Goal: Communication & Community: Answer question/provide support

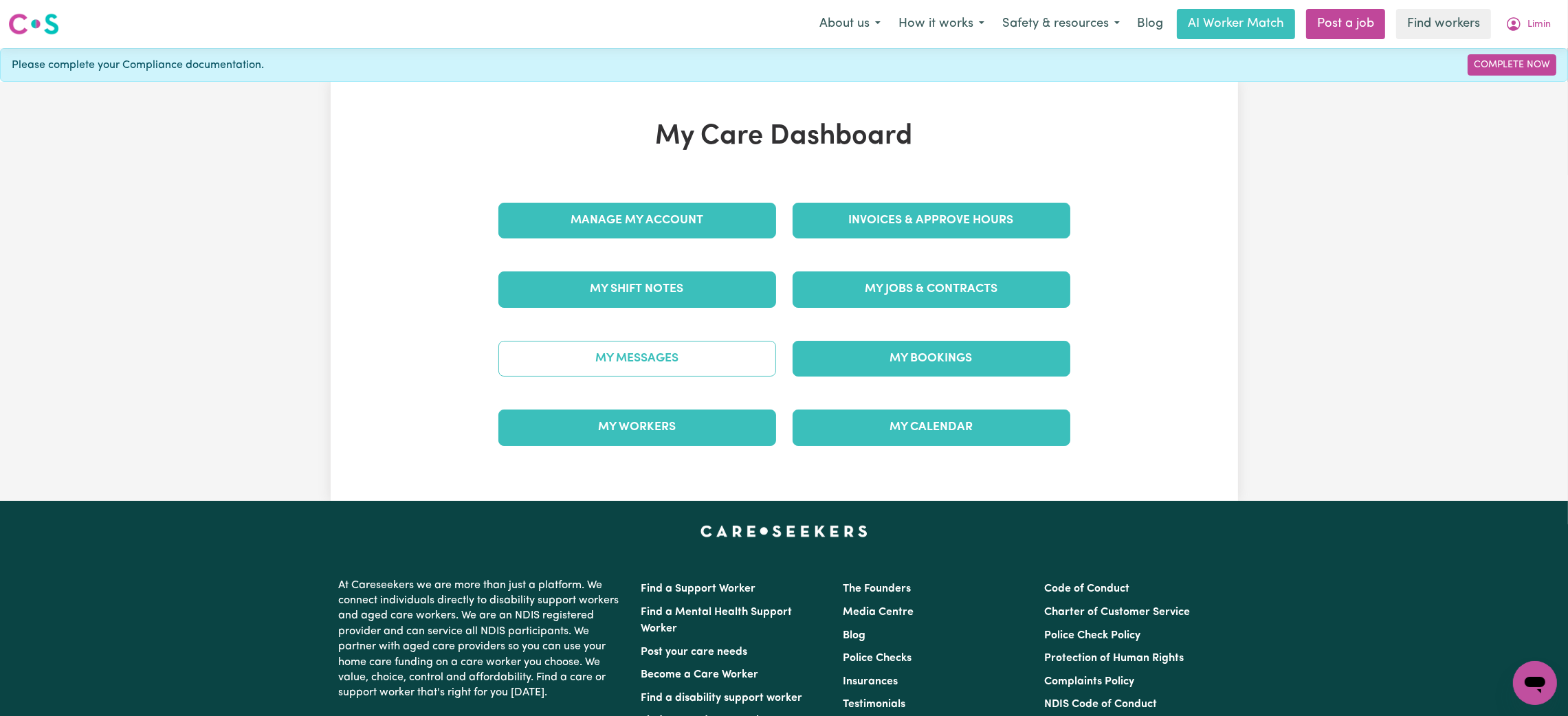
drag, startPoint x: 0, startPoint y: 0, endPoint x: 572, endPoint y: 345, distance: 668.0
click at [572, 345] on link "My Messages" at bounding box center [637, 358] width 277 height 36
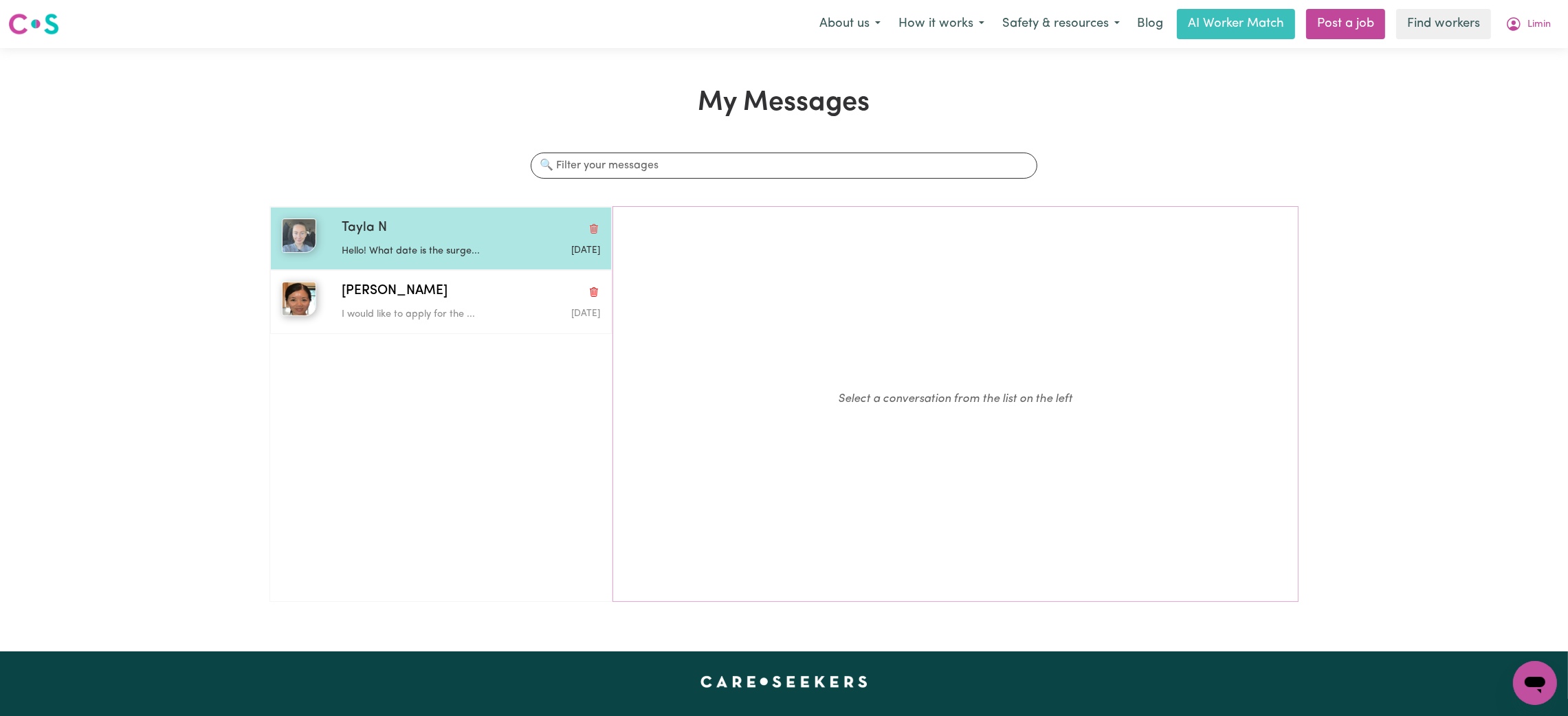
click at [446, 241] on div "Hello! What date is the surge..." at bounding box center [428, 249] width 173 height 21
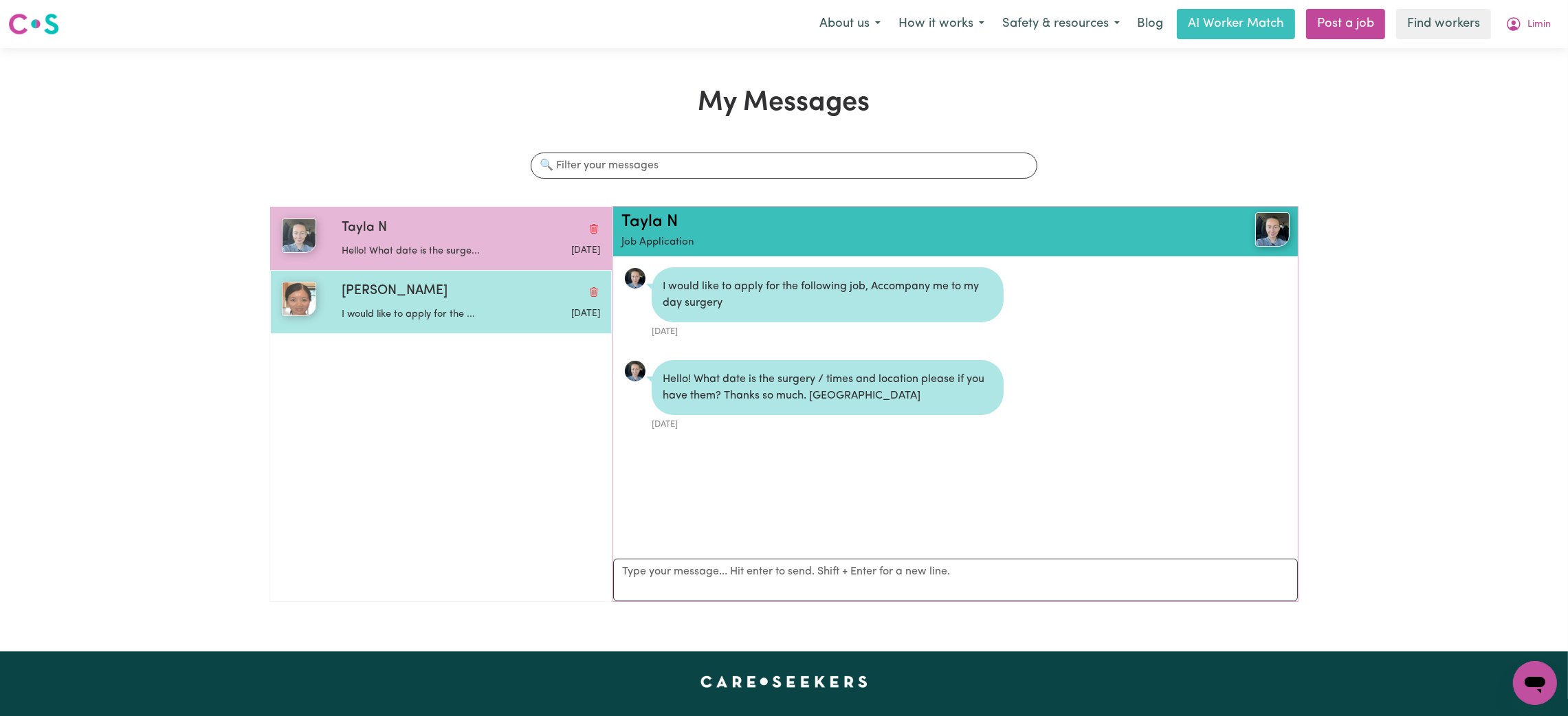
scroll to position [8, 0]
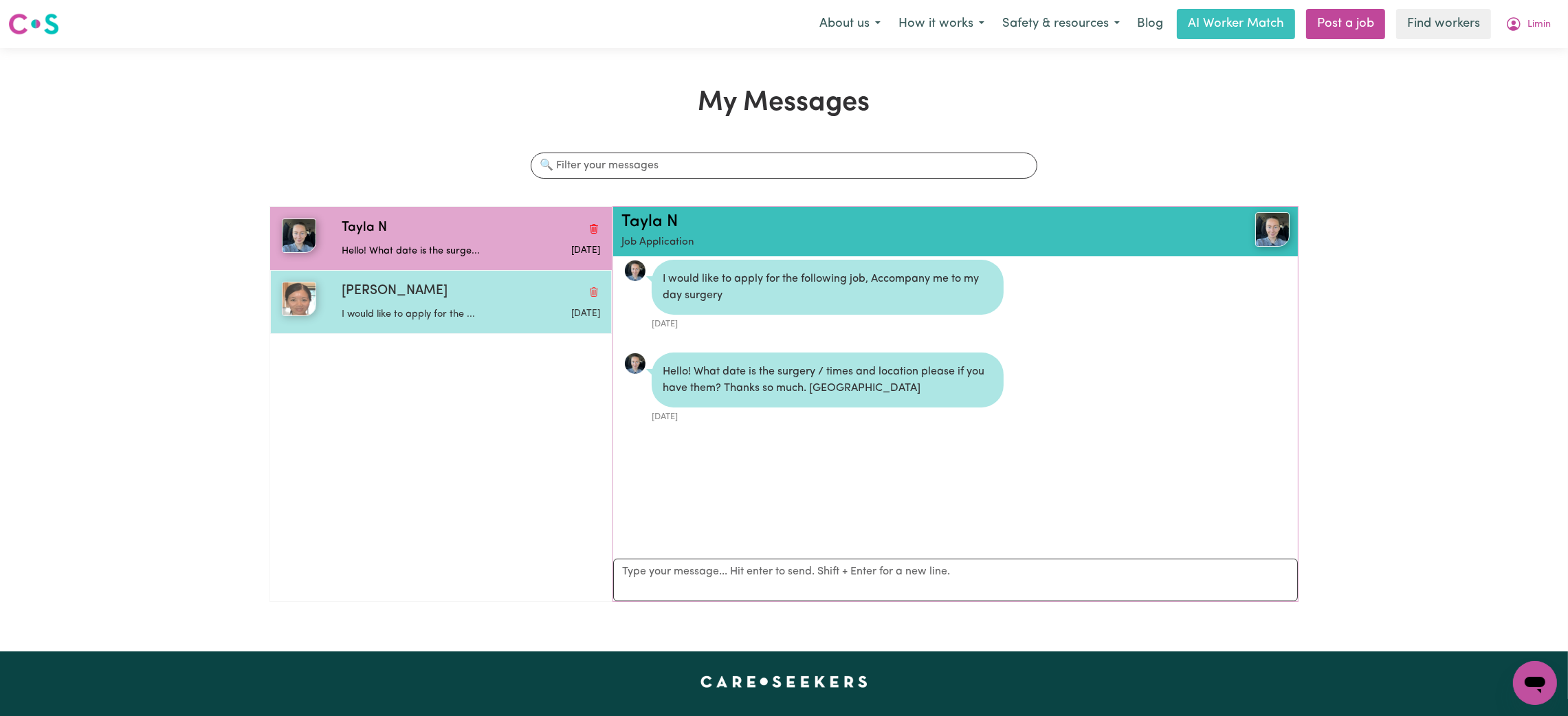
click at [433, 319] on p "I would like to apply for the ..." at bounding box center [428, 314] width 173 height 15
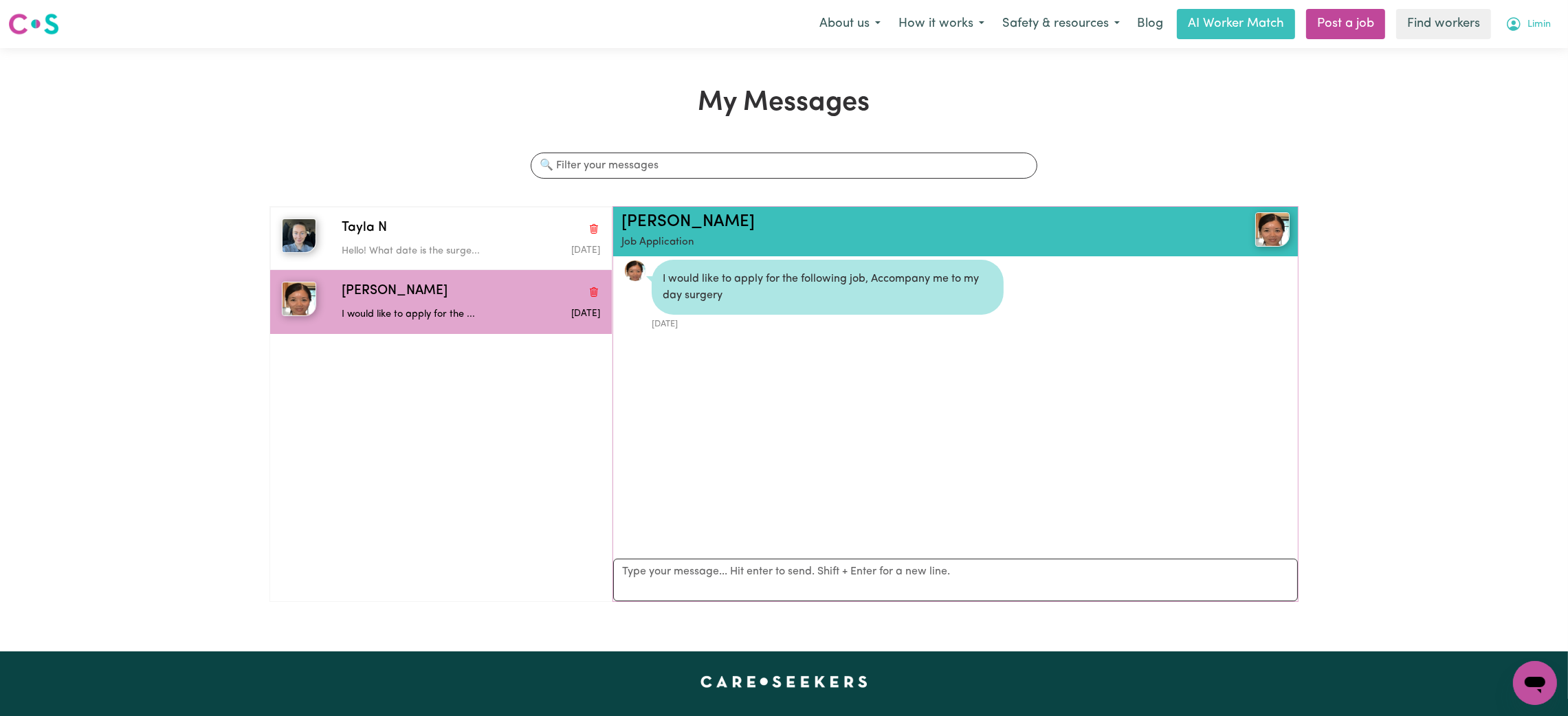
click at [1521, 18] on button "Limin" at bounding box center [1528, 24] width 63 height 29
click at [1524, 85] on link "Logout" at bounding box center [1504, 78] width 109 height 26
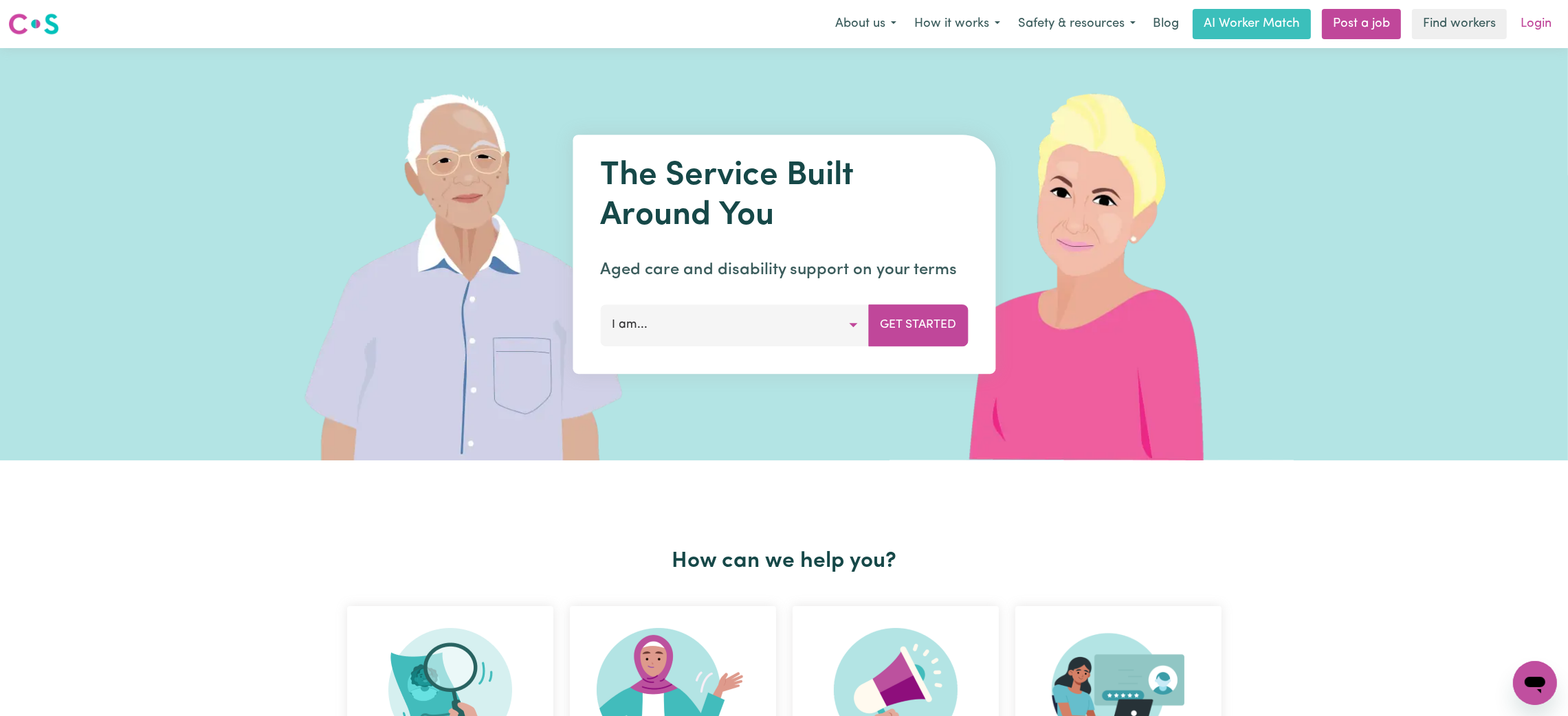
click at [1535, 30] on link "Login" at bounding box center [1536, 24] width 48 height 30
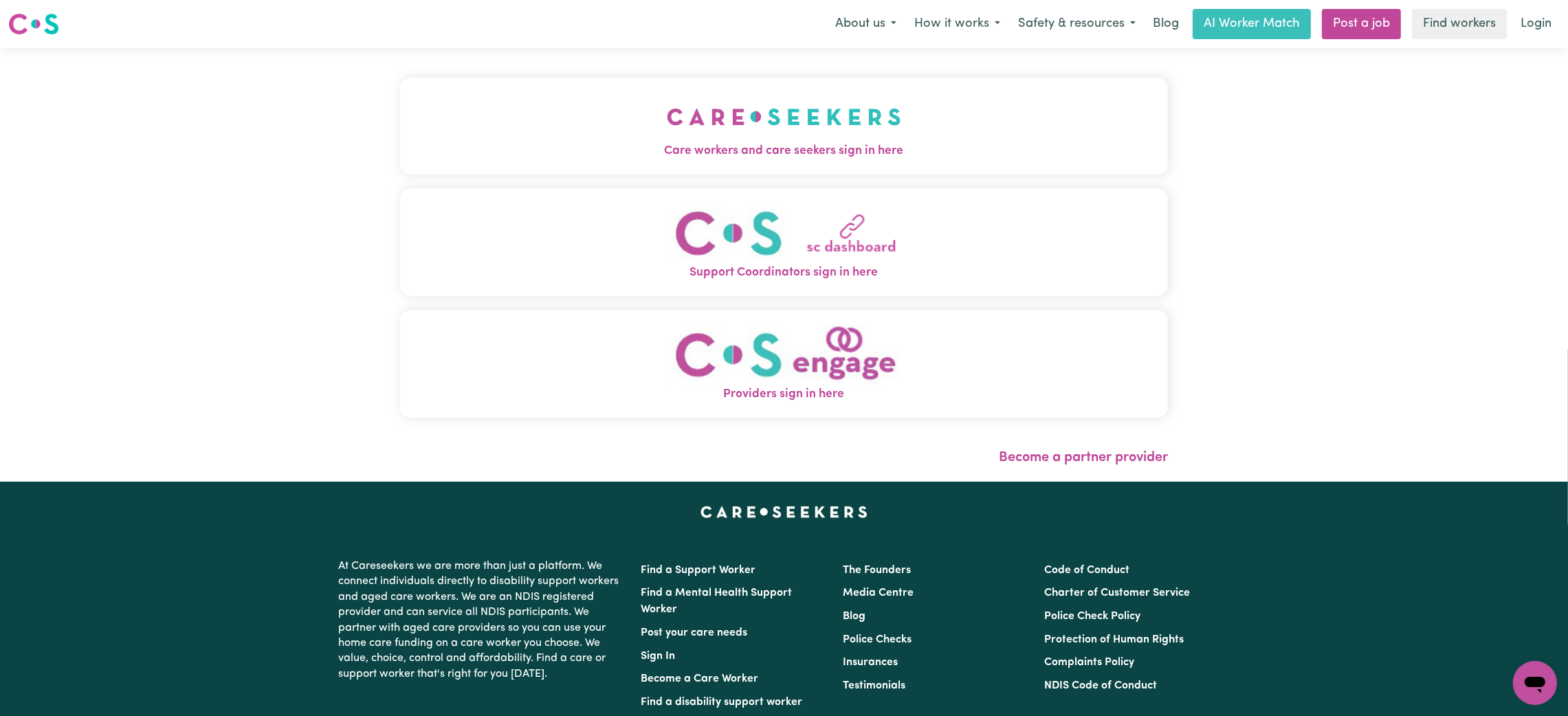
click at [605, 224] on button "Support Coordinators sign in here" at bounding box center [784, 242] width 768 height 108
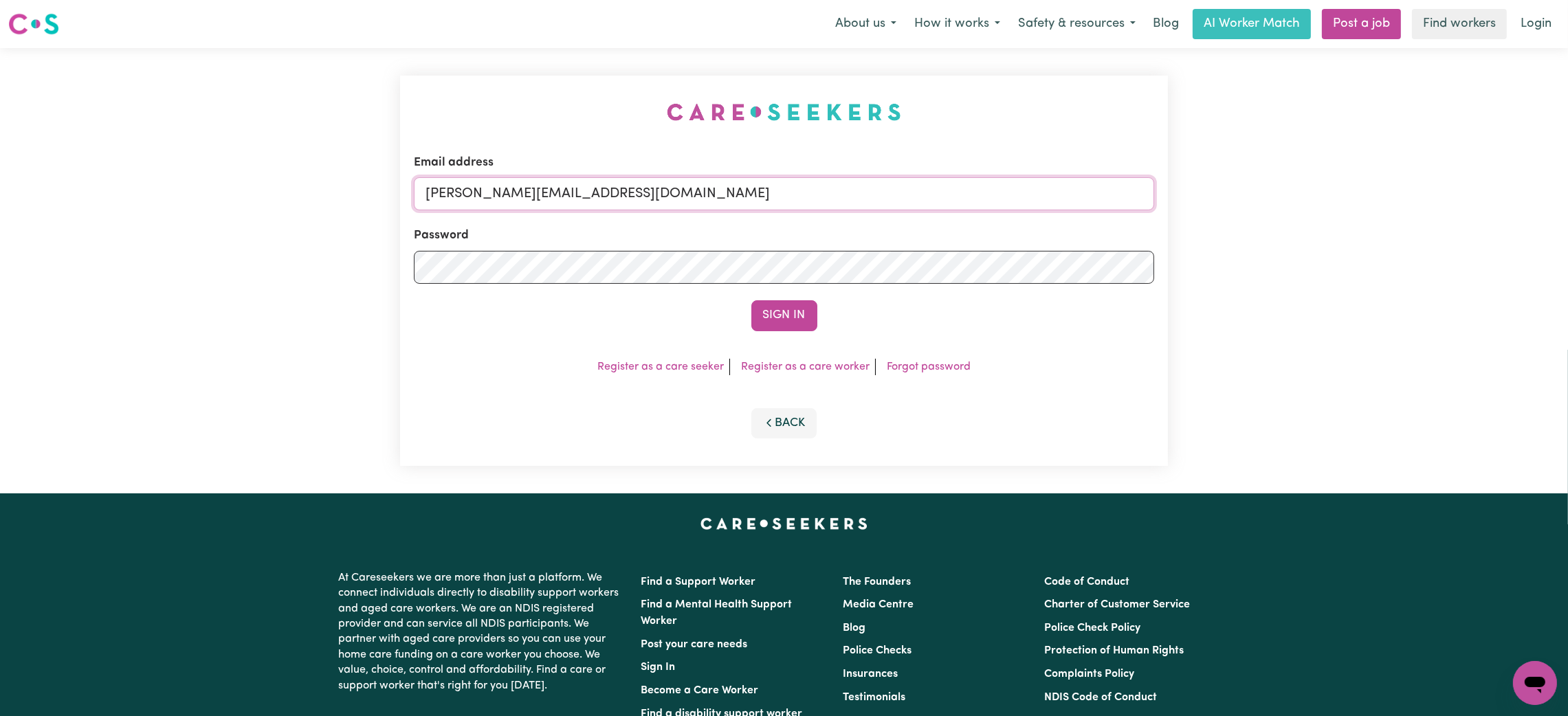
click at [536, 185] on input "[PERSON_NAME][EMAIL_ADDRESS][DOMAIN_NAME]" at bounding box center [784, 194] width 740 height 33
drag, startPoint x: 495, startPoint y: 200, endPoint x: 916, endPoint y: 213, distance: 421.2
click at [916, 213] on form "Email address [EMAIL_ADDRESS][PERSON_NAME][DOMAIN_NAME] Password Sign In" at bounding box center [784, 242] width 740 height 177
type input "[EMAIL_ADDRESS][DOMAIN_NAME]"
click at [765, 310] on button "Sign In" at bounding box center [784, 315] width 66 height 30
